Goal: Register for event/course

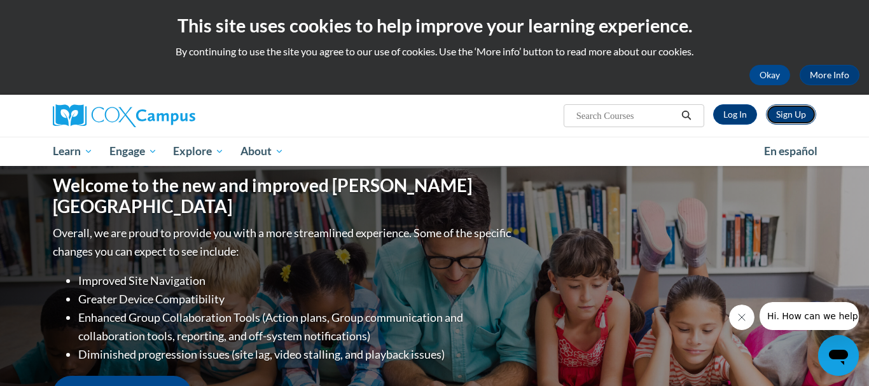
click at [790, 114] on link "Sign Up" at bounding box center [791, 114] width 50 height 20
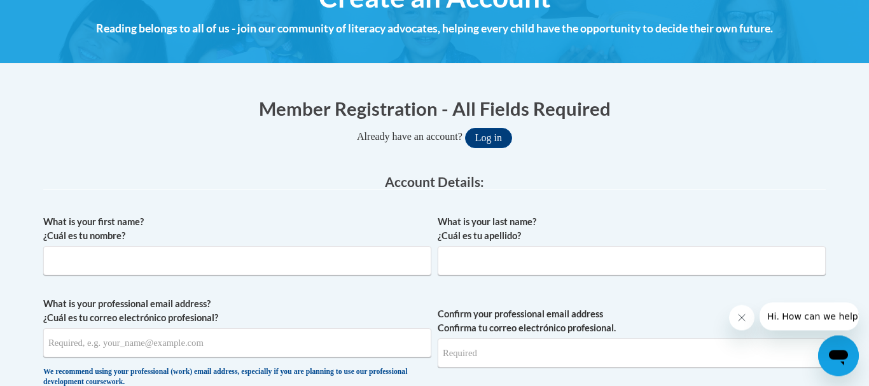
scroll to position [181, 0]
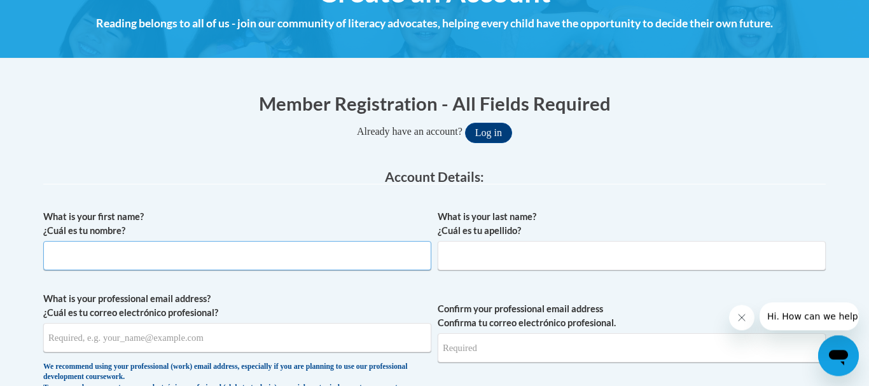
click at [321, 254] on input "What is your first name? ¿Cuál es tu nombre?" at bounding box center [237, 255] width 388 height 29
type input "Kaliah"
type input "Elliott"
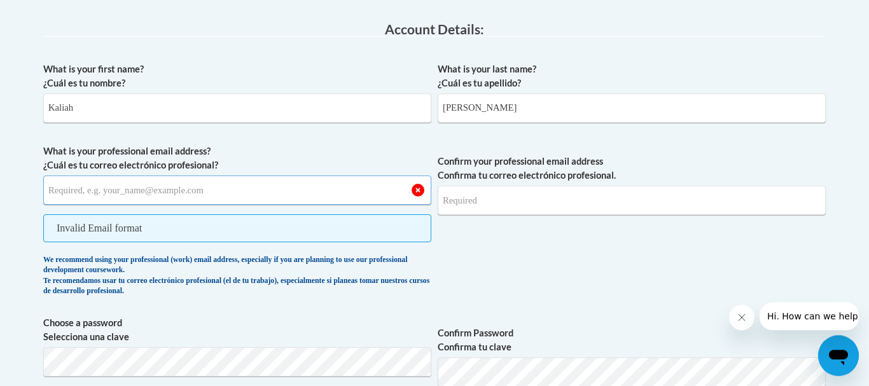
scroll to position [331, 0]
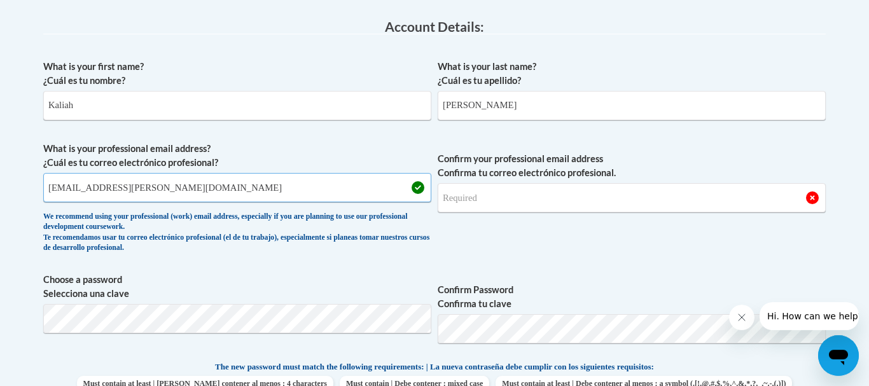
type input "kaliah.elliott@students.cau.edu"
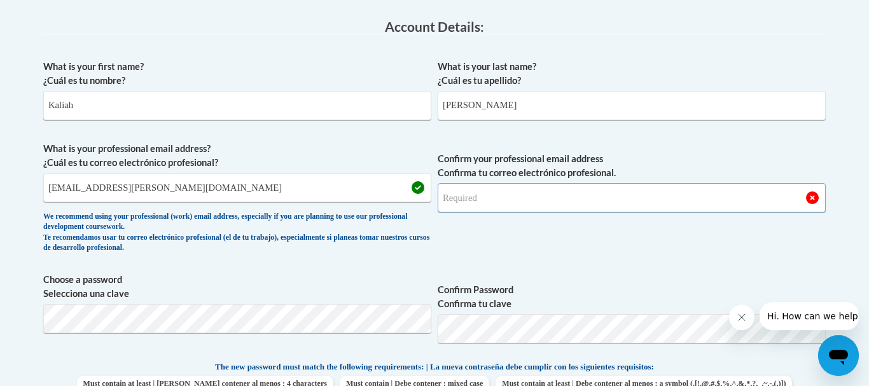
click at [493, 199] on input "Confirm your professional email address Confirma tu correo electrónico profesio…" at bounding box center [632, 197] width 388 height 29
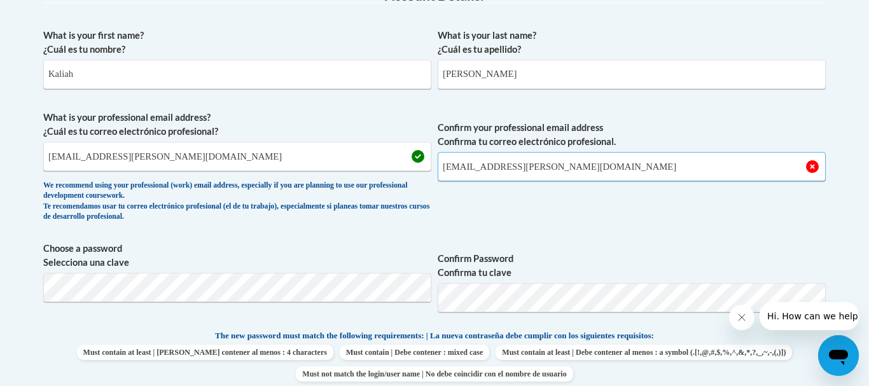
scroll to position [366, 0]
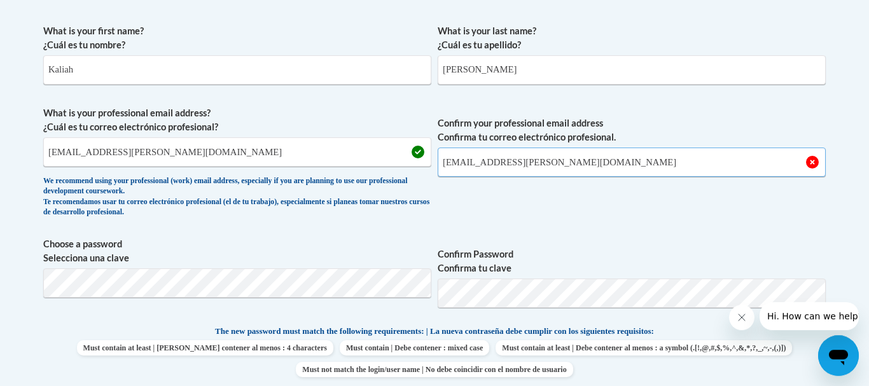
type input "kaliah.elliott@students.cau.edu"
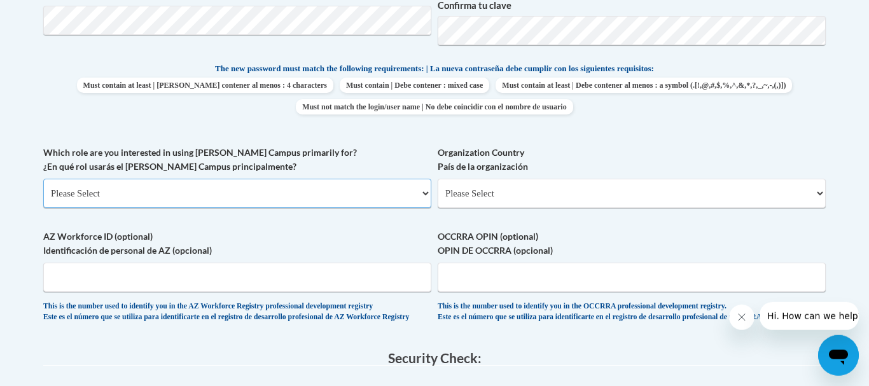
click at [43, 179] on select "Please Select College/University | Colegio/Universidad Community/Nonprofit Part…" at bounding box center [237, 193] width 388 height 29
select select "5a18ea06-2b54-4451-96f2-d152daf9eac5"
click option "College/University | Colegio/Universidad" at bounding box center [0, 0] width 0 height 0
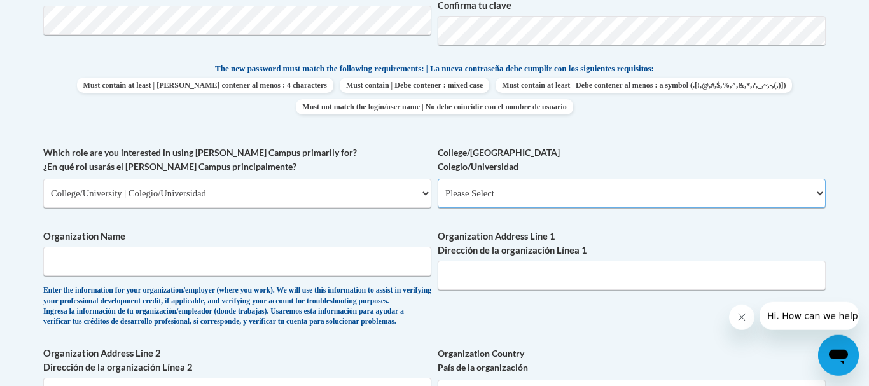
click at [438, 179] on select "Please Select College/University Staff | Empleado universitario College/Univers…" at bounding box center [632, 193] width 388 height 29
select select "99b32b07-cffc-426c-8bf6-0cd77760d84b"
click option "College/University Student | Estudiante universitario" at bounding box center [0, 0] width 0 height 0
click at [342, 269] on input "Organization Name" at bounding box center [237, 261] width 388 height 29
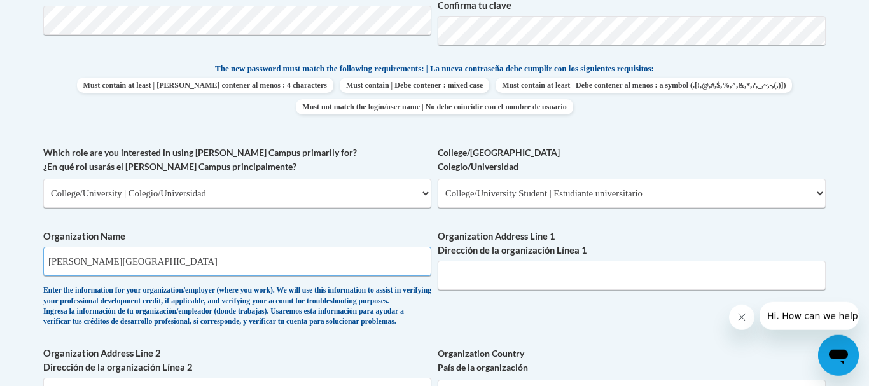
type input "Clark Atlanta University"
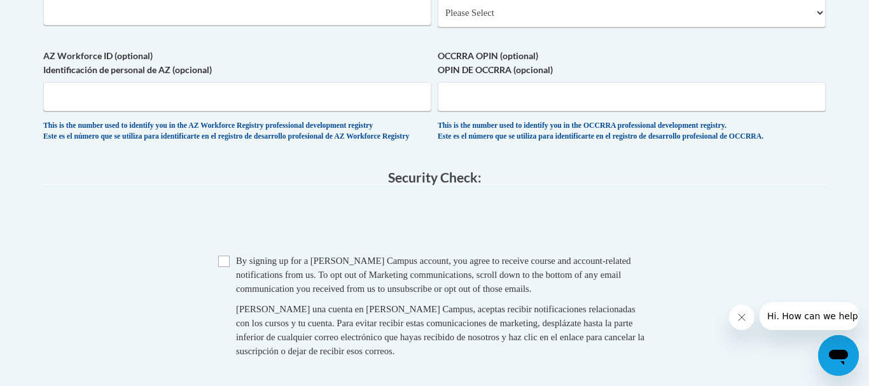
scroll to position [1017, 0]
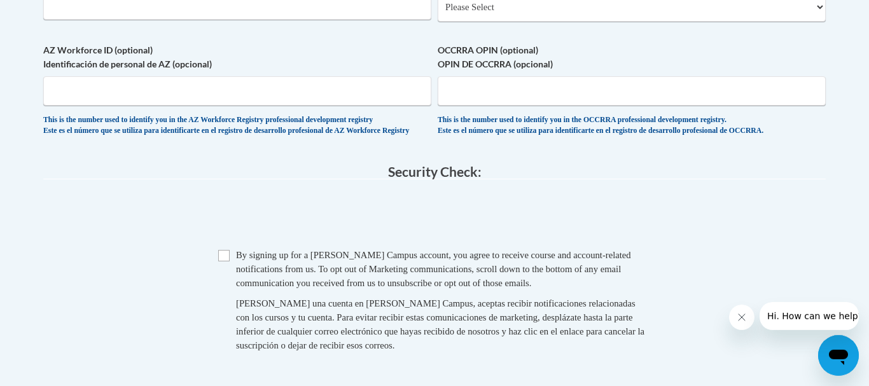
type input "Atlanta, GA"
click at [225, 261] on input "Checkbox" at bounding box center [223, 255] width 11 height 11
checkbox input "true"
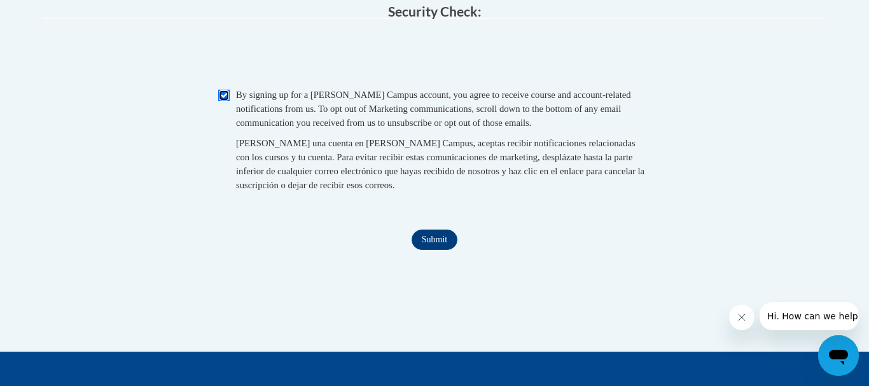
scroll to position [1182, 0]
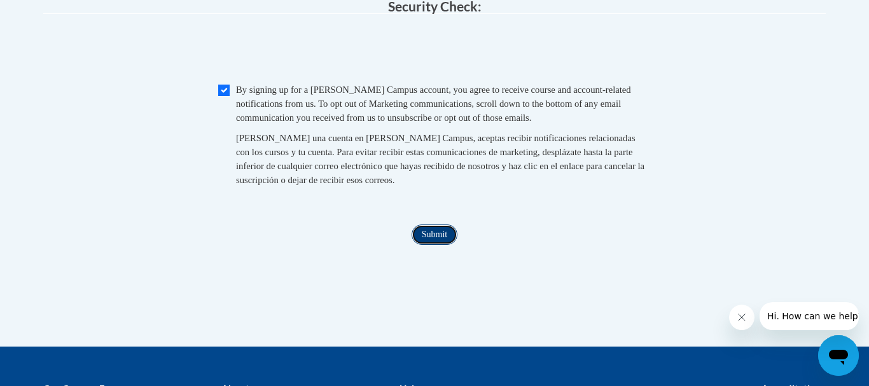
click at [422, 245] on input "Submit" at bounding box center [435, 235] width 46 height 20
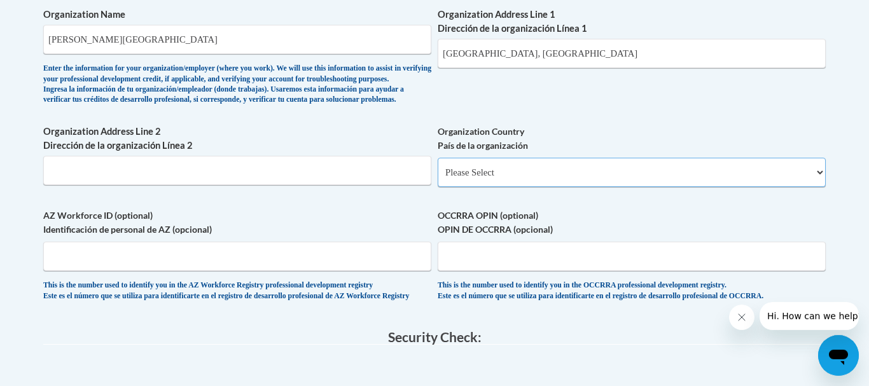
click at [438, 158] on select "Please Select United States | Estados Unidos Outside of the United States | Fue…" at bounding box center [632, 172] width 388 height 29
select select "ad49bcad-a171-4b2e-b99c-48b446064914"
click option "United States | Estados Unidos" at bounding box center [0, 0] width 0 height 0
select select
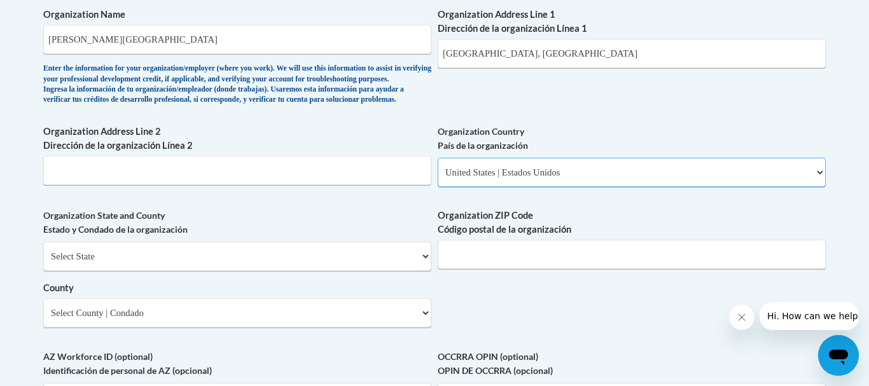
scroll to position [862, 0]
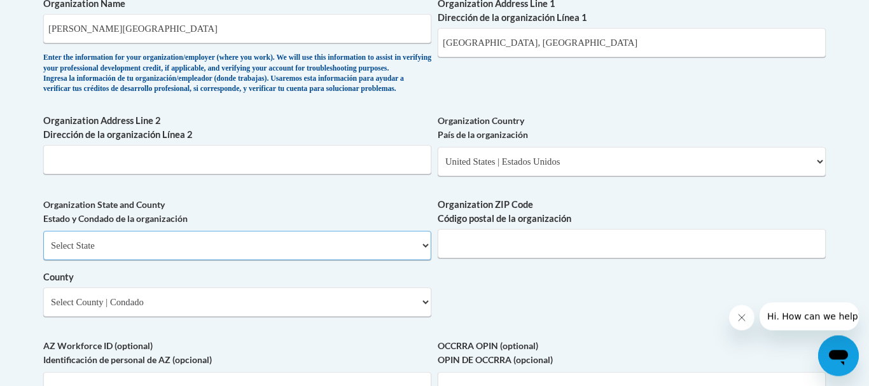
click at [43, 231] on select "Select State Alabama Alaska Arizona Arkansas California Colorado Connecticut De…" at bounding box center [237, 245] width 388 height 29
select select "Georgia"
click option "Georgia" at bounding box center [0, 0] width 0 height 0
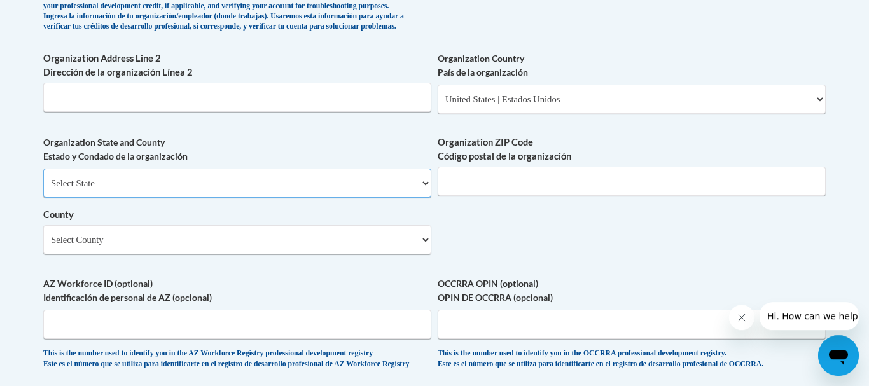
scroll to position [925, 0]
click at [43, 225] on select "Select County Appling Atkinson Bacon Baker Baldwin Banks Barrow Bartow Ben Hill…" at bounding box center [237, 239] width 388 height 29
select select "Fulton"
click option "Fulton" at bounding box center [0, 0] width 0 height 0
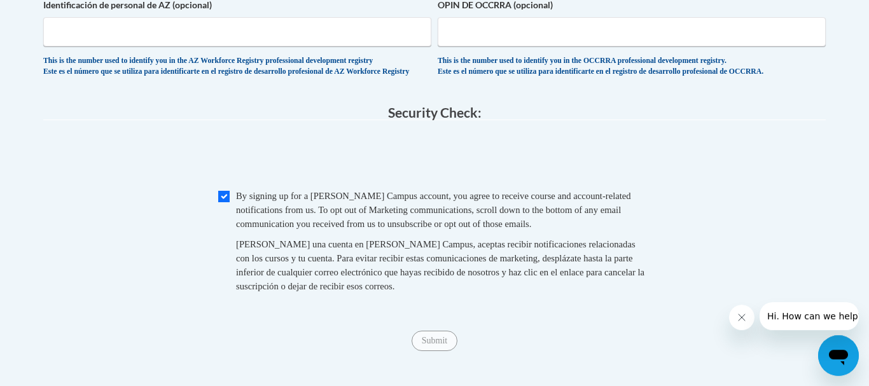
scroll to position [1217, 0]
click at [427, 352] on input "Submit" at bounding box center [435, 341] width 46 height 20
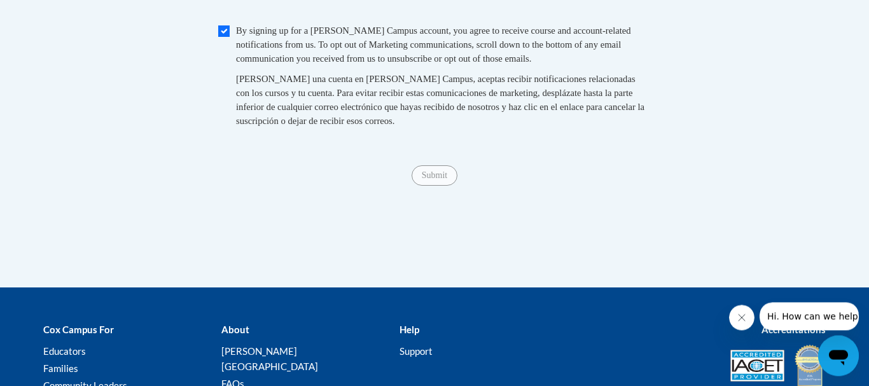
scroll to position [1383, 0]
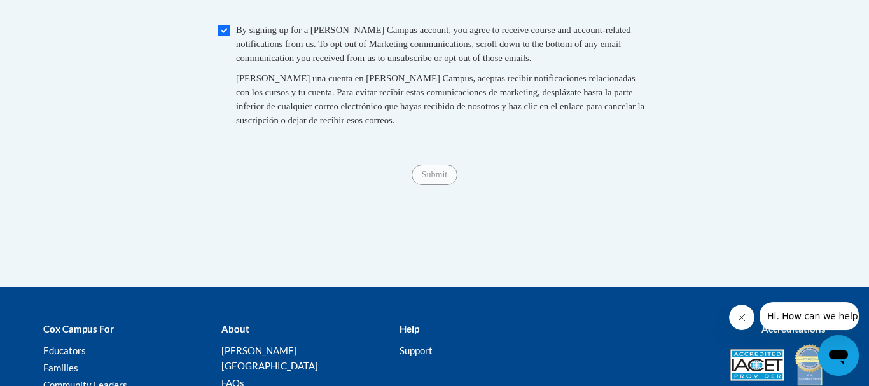
type input "30314"
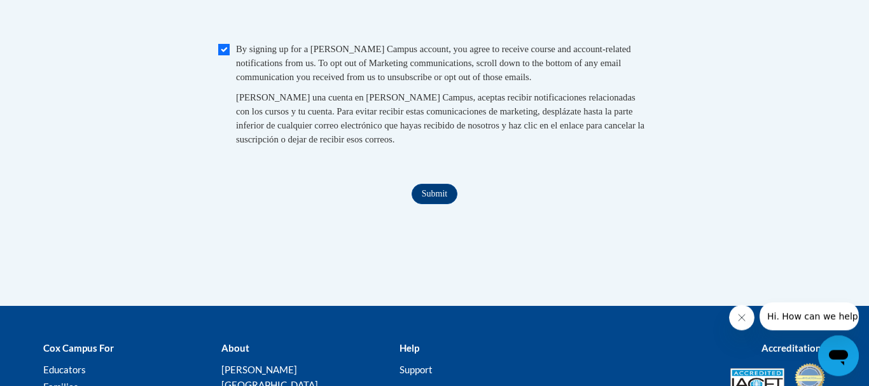
scroll to position [1375, 0]
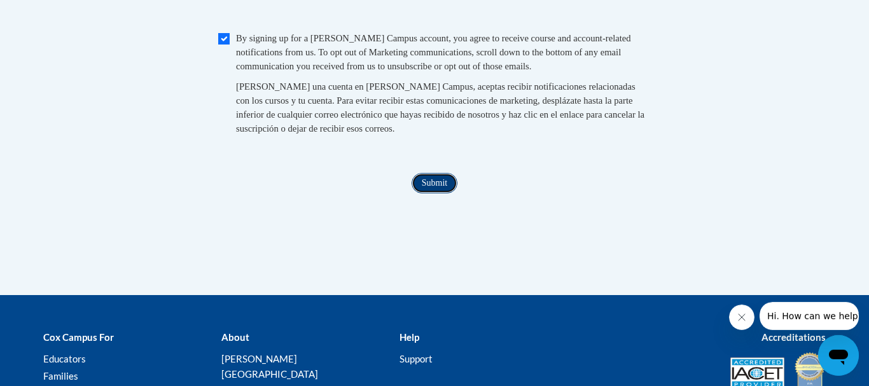
click at [431, 193] on input "Submit" at bounding box center [435, 183] width 46 height 20
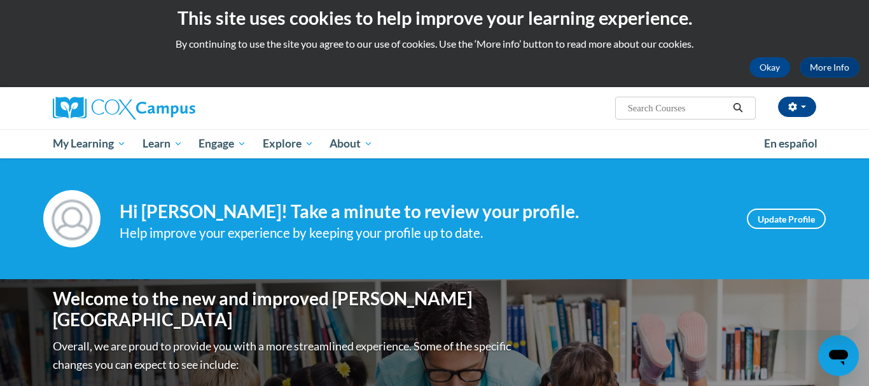
scroll to position [10, 0]
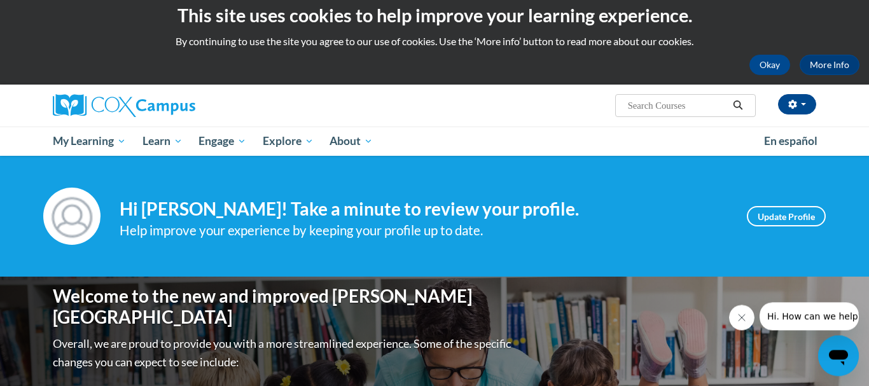
click at [655, 108] on input "Search..." at bounding box center [678, 105] width 102 height 15
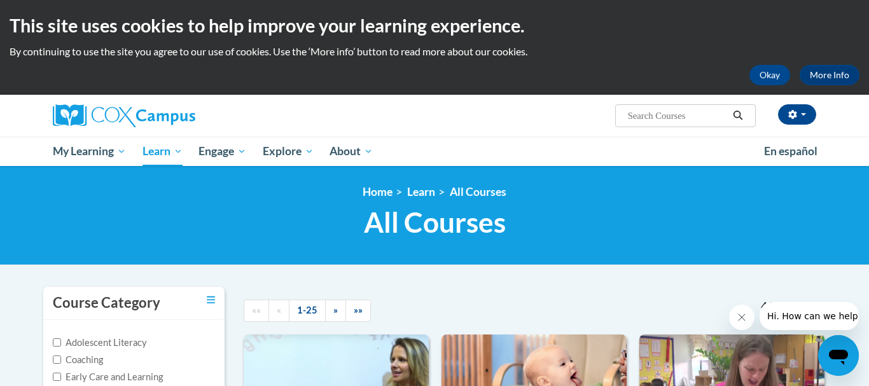
drag, startPoint x: 0, startPoint y: 0, endPoint x: 461, endPoint y: 144, distance: 483.4
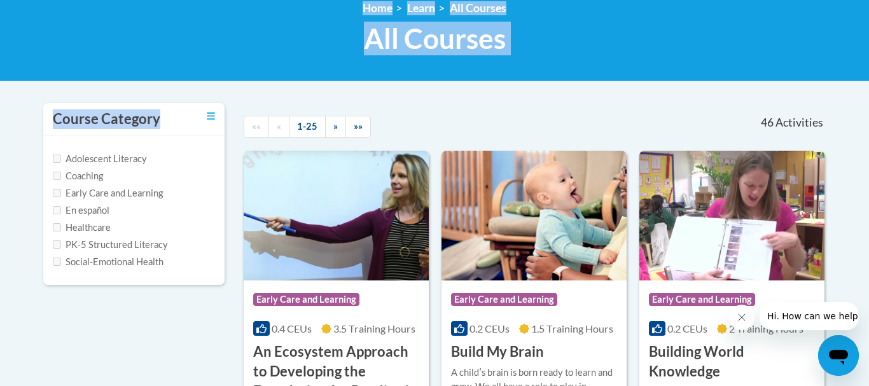
scroll to position [186, 0]
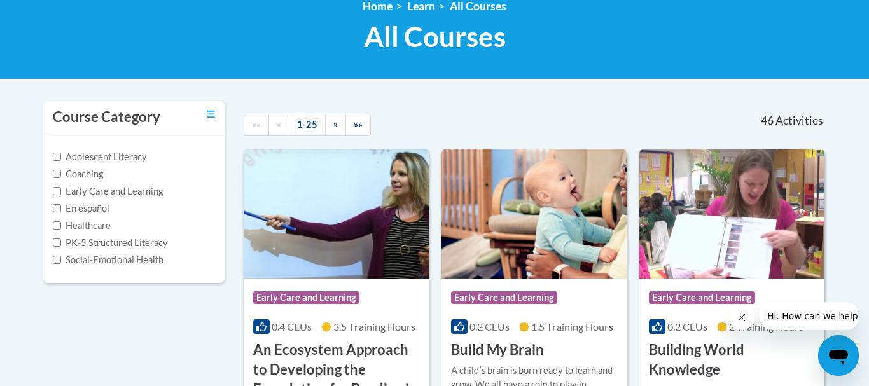
click at [452, 111] on div "«« « 1-25 » »»" at bounding box center [359, 125] width 251 height 48
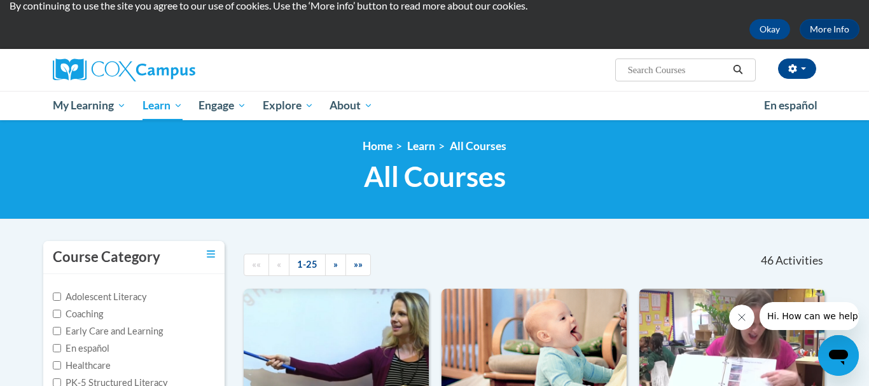
scroll to position [0, 0]
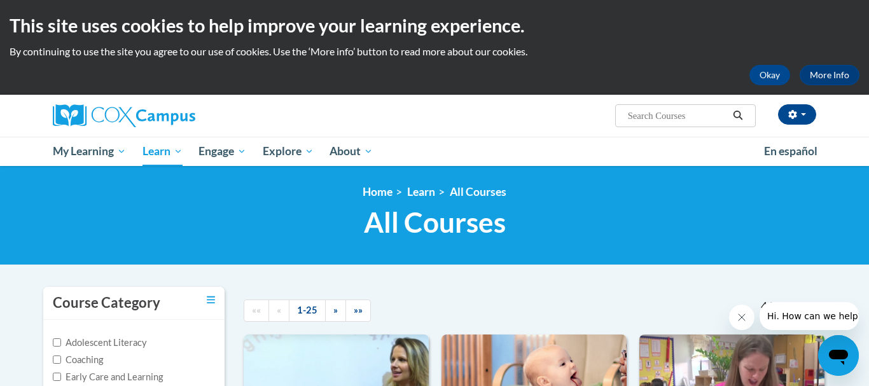
click at [638, 119] on input "Search..." at bounding box center [678, 115] width 102 height 15
type input "early literacy"
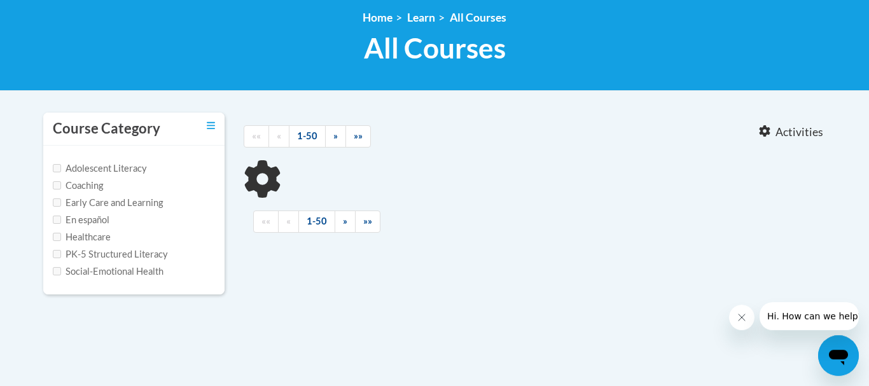
type input "early literacy"
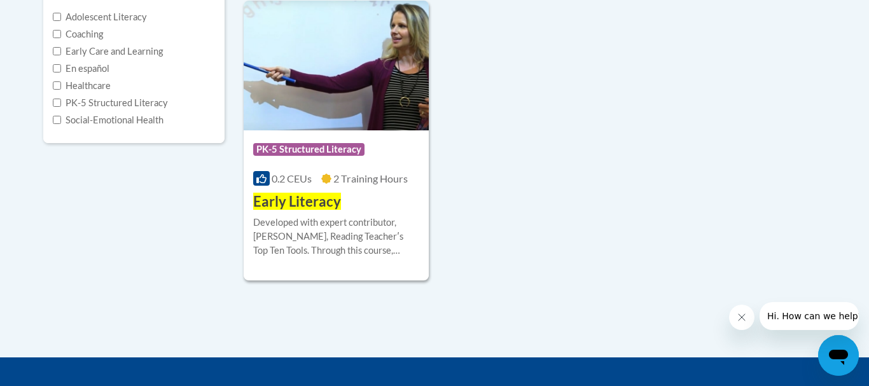
scroll to position [365, 0]
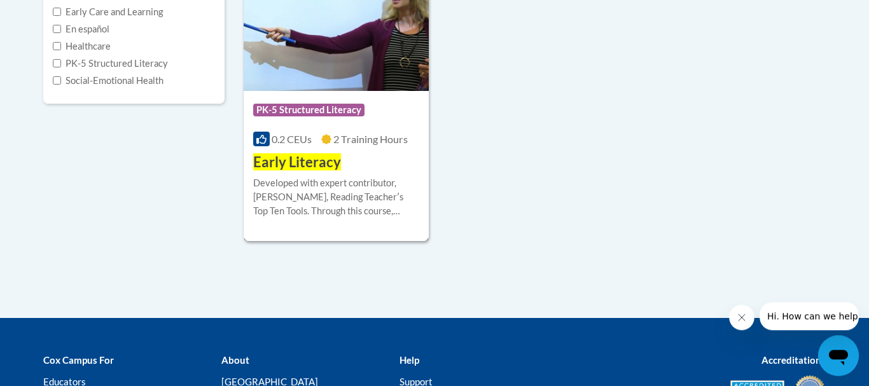
click at [324, 164] on span "Early Literacy" at bounding box center [297, 161] width 88 height 17
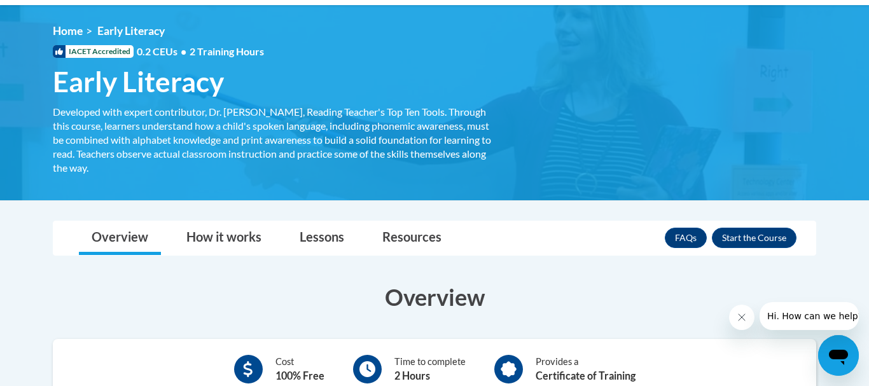
scroll to position [165, 0]
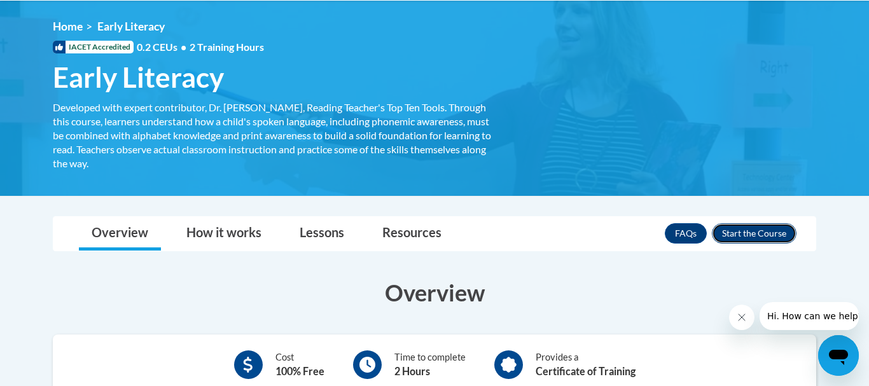
click at [755, 230] on button "Enroll" at bounding box center [754, 233] width 85 height 20
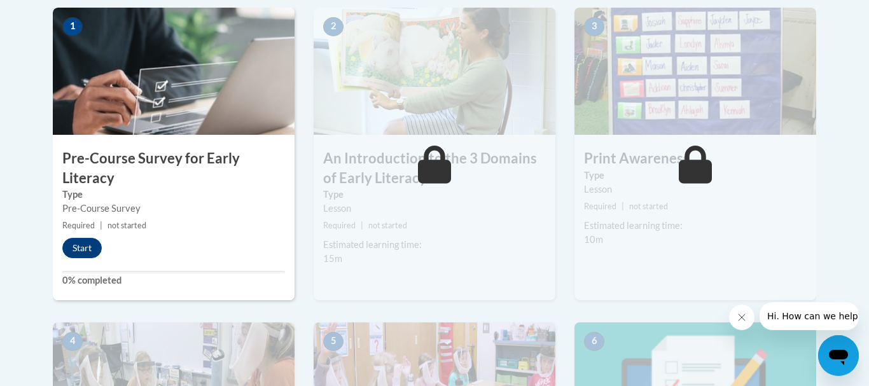
scroll to position [421, 0]
click at [76, 251] on button "Start" at bounding box center [81, 247] width 39 height 20
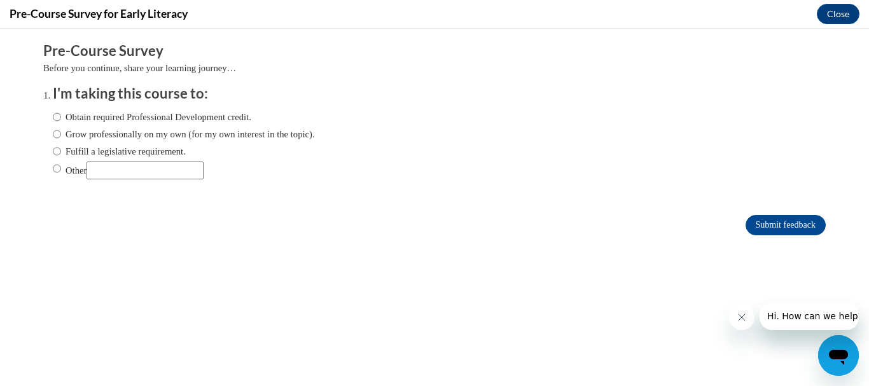
scroll to position [0, 0]
click at [59, 113] on input "Obtain required Professional Development credit." at bounding box center [57, 117] width 8 height 14
radio input "true"
click at [781, 224] on input "Submit feedback" at bounding box center [786, 225] width 80 height 20
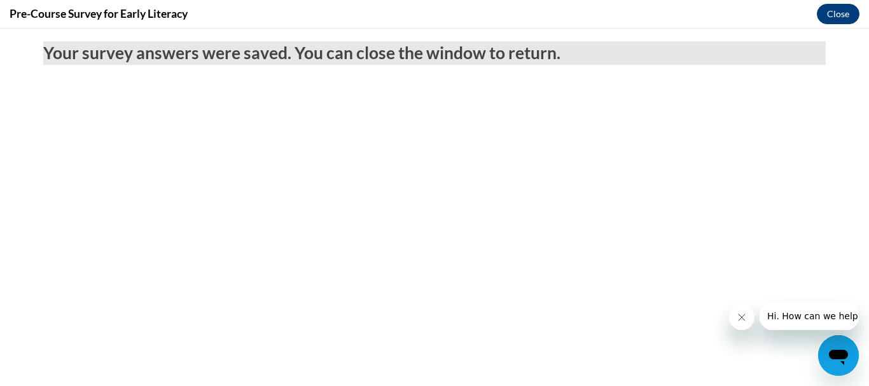
click at [832, 18] on button "Close" at bounding box center [838, 14] width 43 height 20
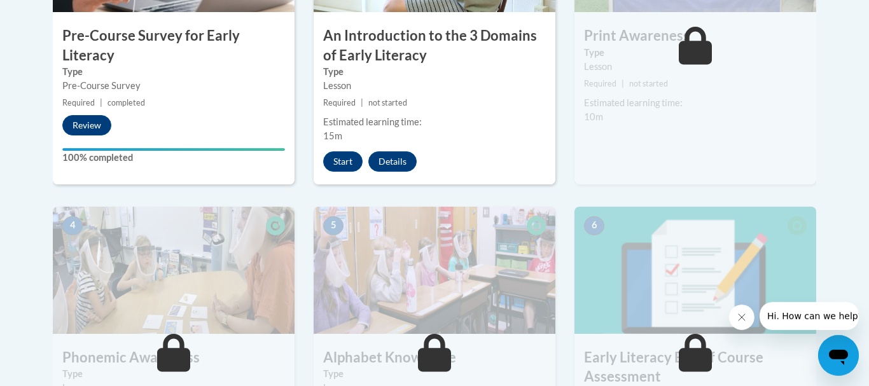
scroll to position [542, 0]
click at [340, 160] on button "Start" at bounding box center [342, 162] width 39 height 20
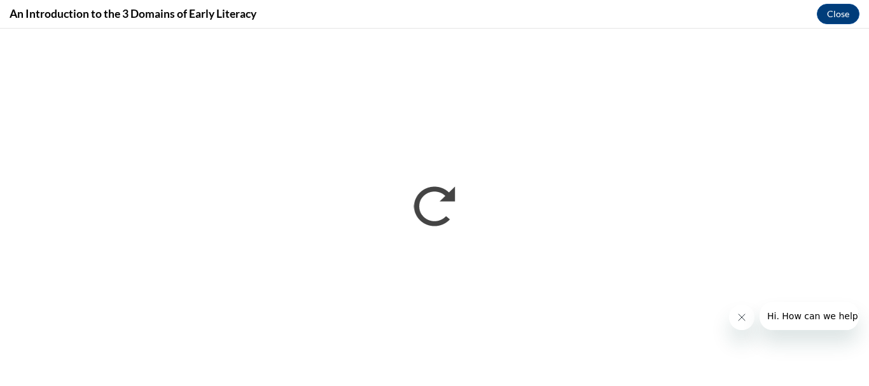
scroll to position [0, 0]
